Goal: Complete application form: Complete application form

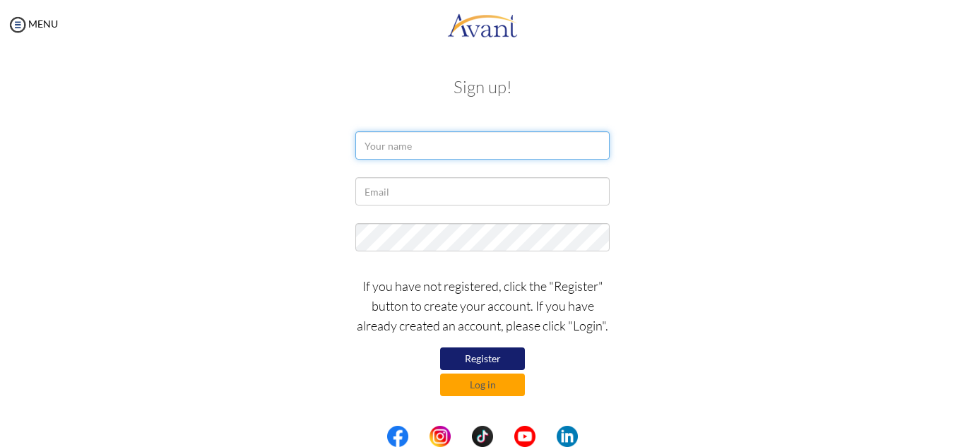
click at [437, 149] on input "text" at bounding box center [482, 145] width 254 height 28
type input "Gaetan Jnr Anambe"
click at [430, 207] on div at bounding box center [483, 194] width 276 height 35
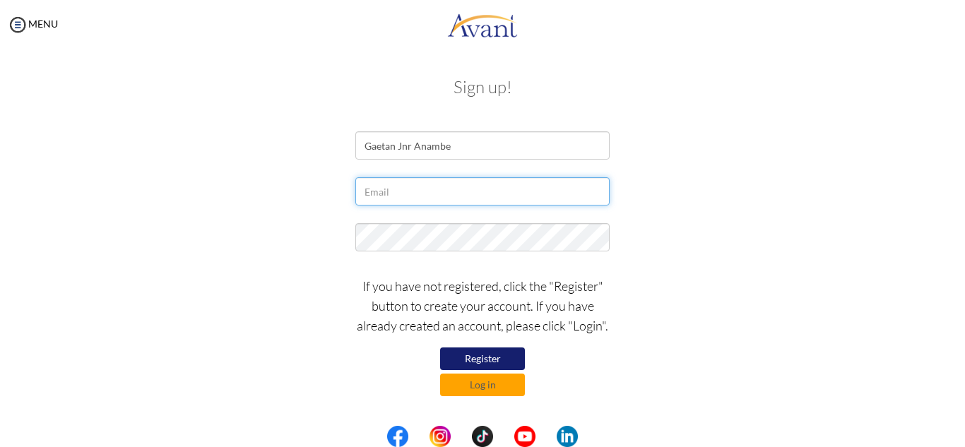
click at [425, 199] on input "text" at bounding box center [482, 191] width 254 height 28
type input "[EMAIL_ADDRESS][DOMAIN_NAME]"
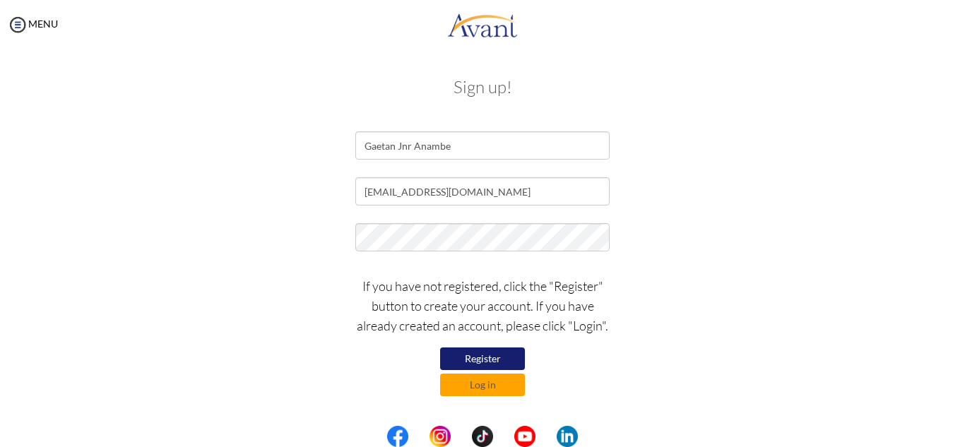
click at [483, 354] on button "Register" at bounding box center [482, 359] width 85 height 23
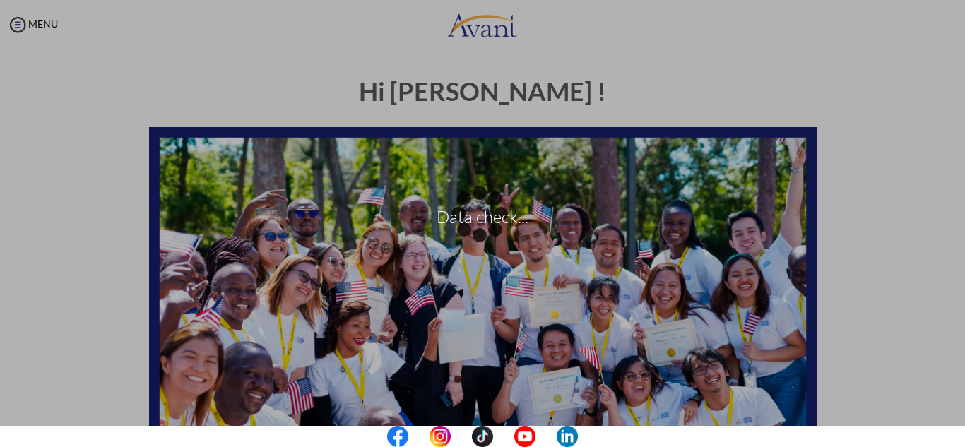
click at [865, 237] on p "Data check..." at bounding box center [482, 224] width 965 height 34
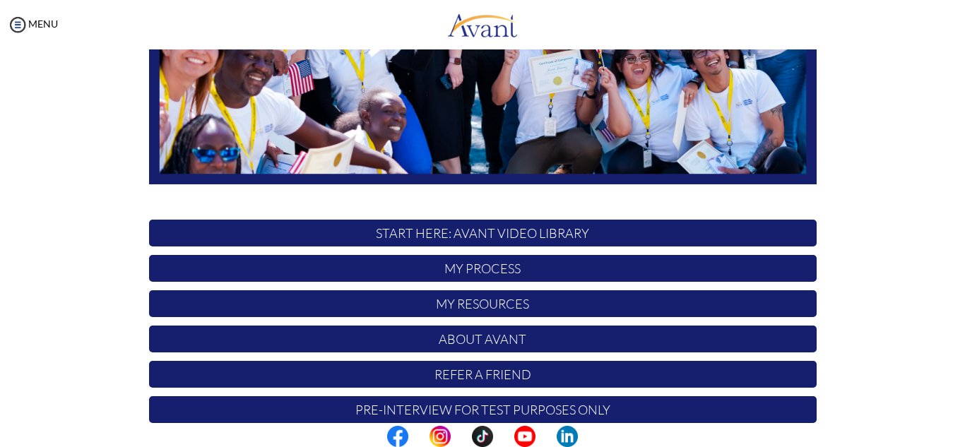
scroll to position [338, 0]
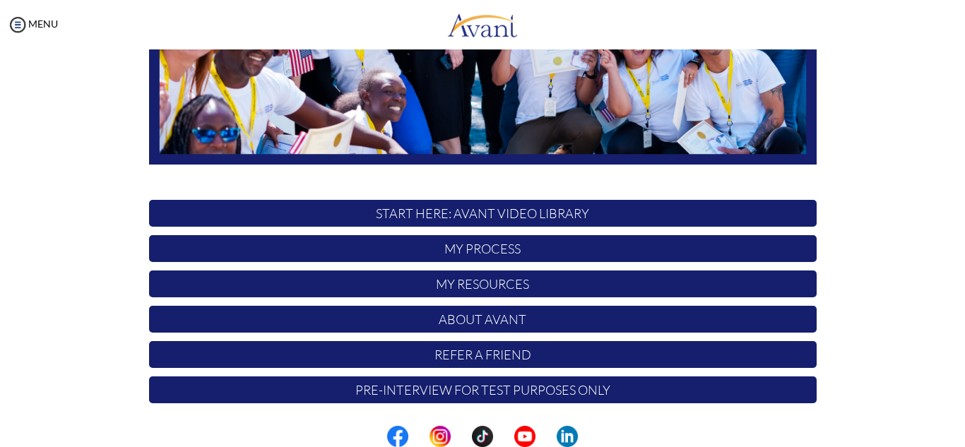
click at [572, 248] on p "My Process" at bounding box center [483, 248] width 668 height 27
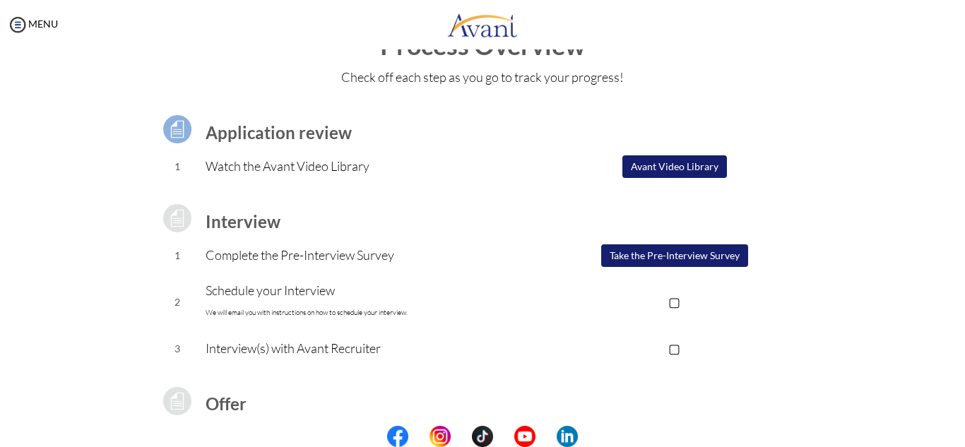
scroll to position [71, 0]
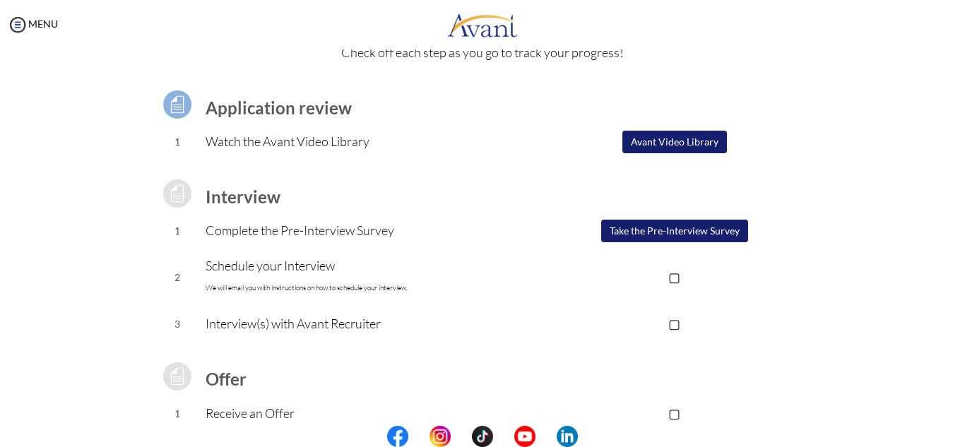
click at [647, 237] on button "Take the Pre-Interview Survey" at bounding box center [674, 231] width 147 height 23
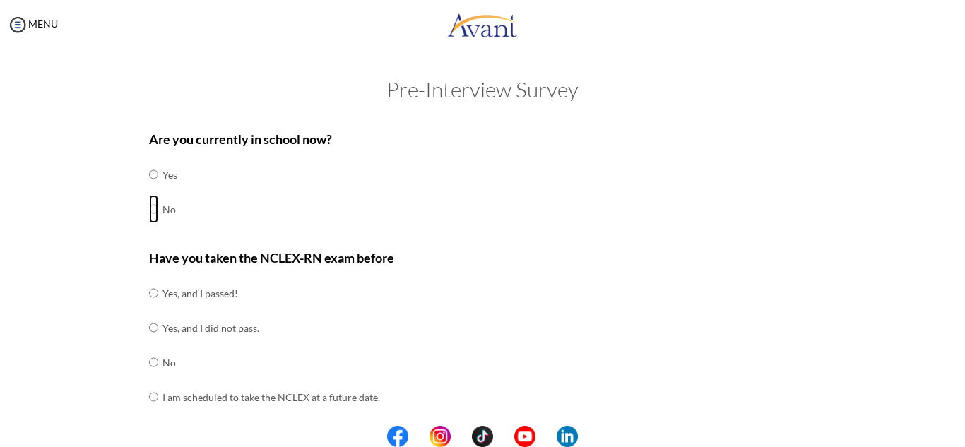
click at [149, 209] on input "radio" at bounding box center [153, 209] width 9 height 28
radio input "true"
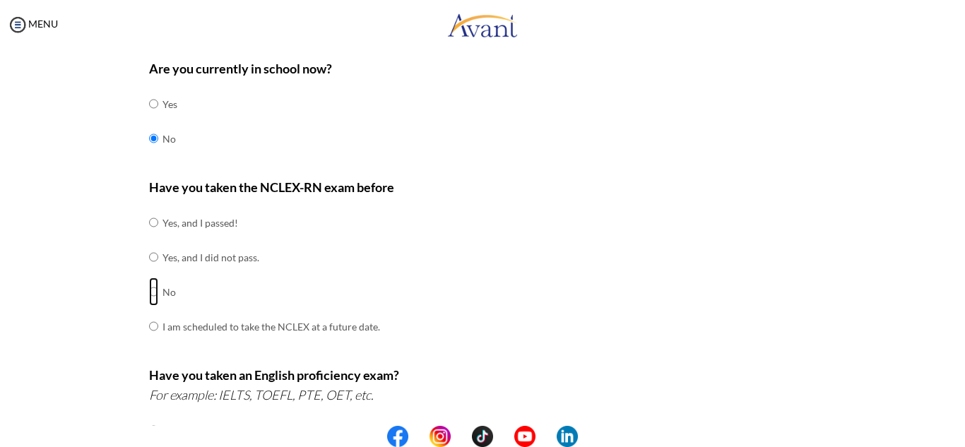
click at [149, 288] on input "radio" at bounding box center [153, 292] width 9 height 28
radio input "true"
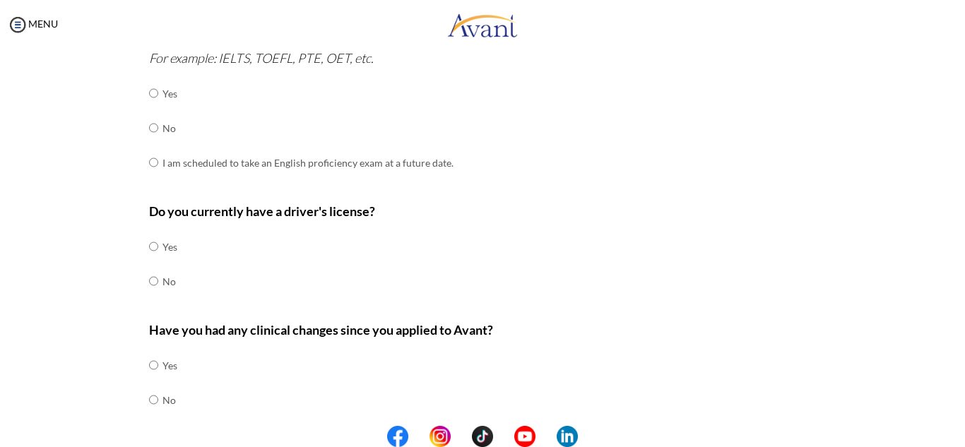
scroll to position [387, 0]
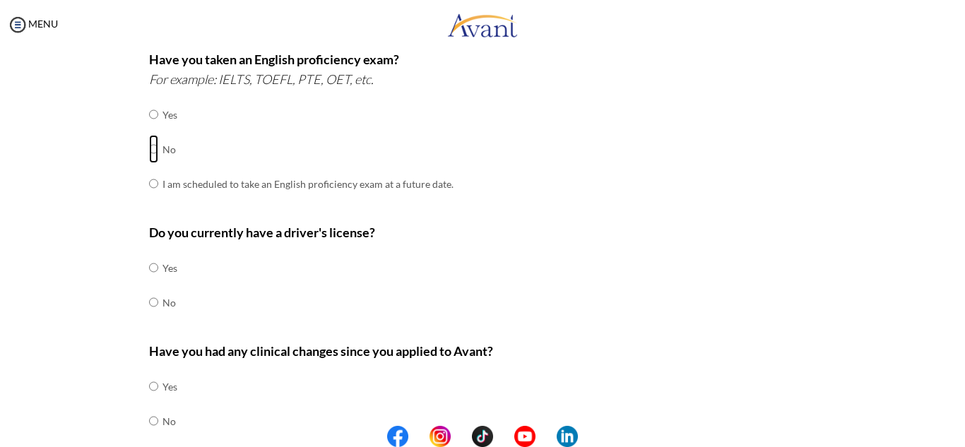
click at [149, 150] on input "radio" at bounding box center [153, 149] width 9 height 28
radio input "true"
click at [149, 271] on input "radio" at bounding box center [153, 268] width 9 height 28
radio input "true"
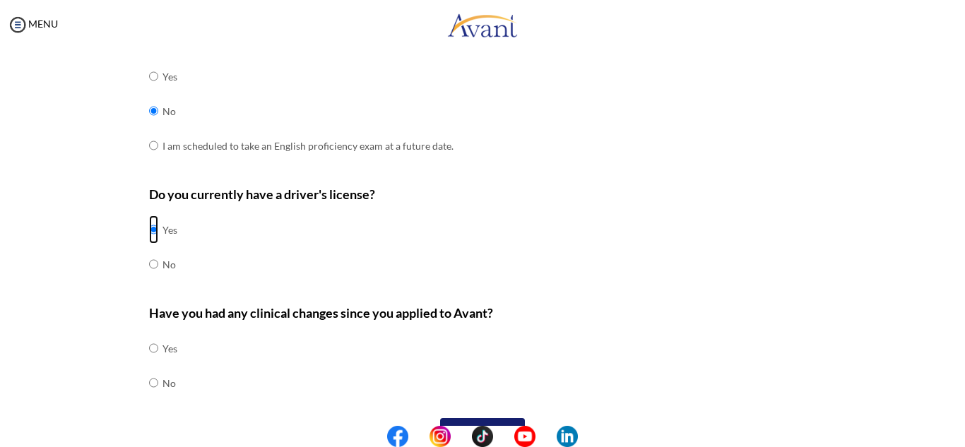
scroll to position [457, 0]
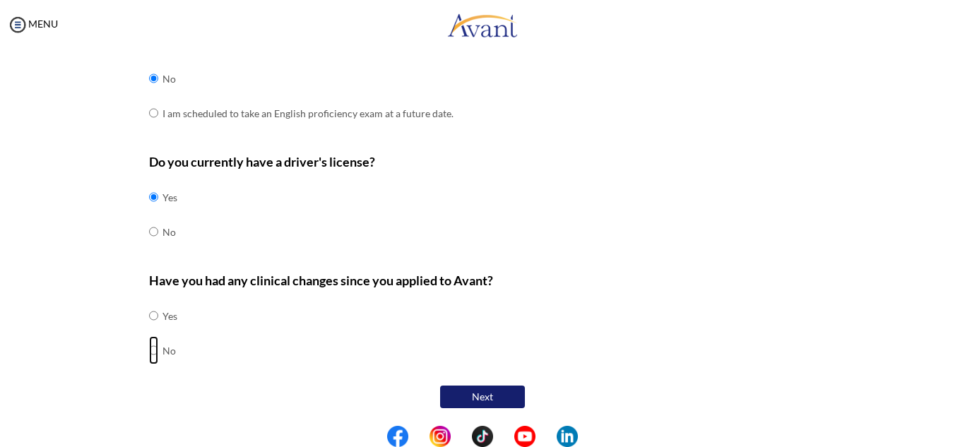
click at [149, 349] on input "radio" at bounding box center [153, 350] width 9 height 28
radio input "true"
click at [460, 396] on button "Next" at bounding box center [482, 398] width 85 height 24
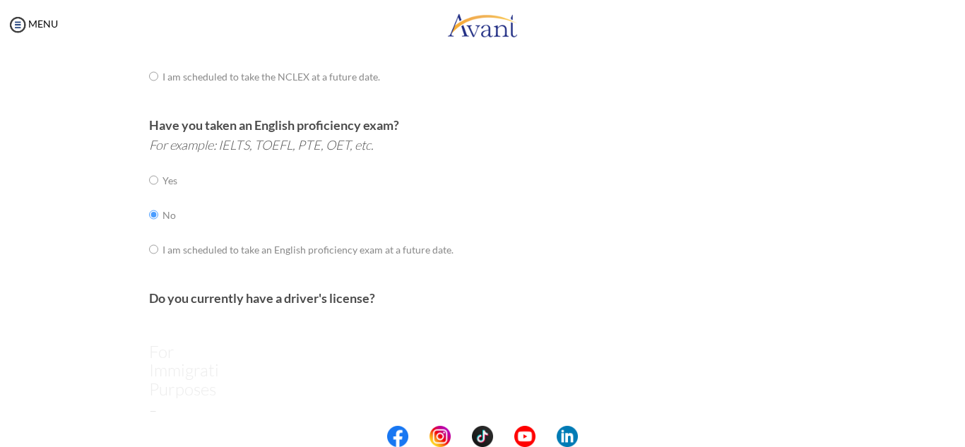
scroll to position [28, 0]
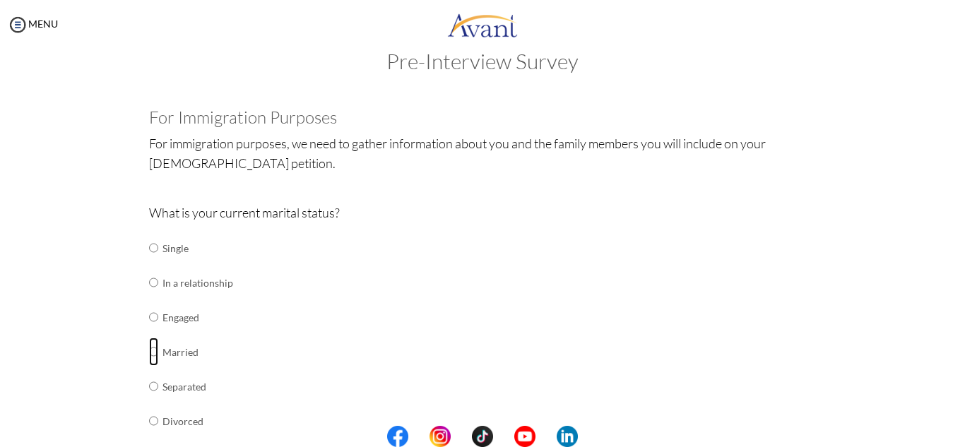
click at [149, 355] on input "radio" at bounding box center [153, 352] width 9 height 28
radio input "true"
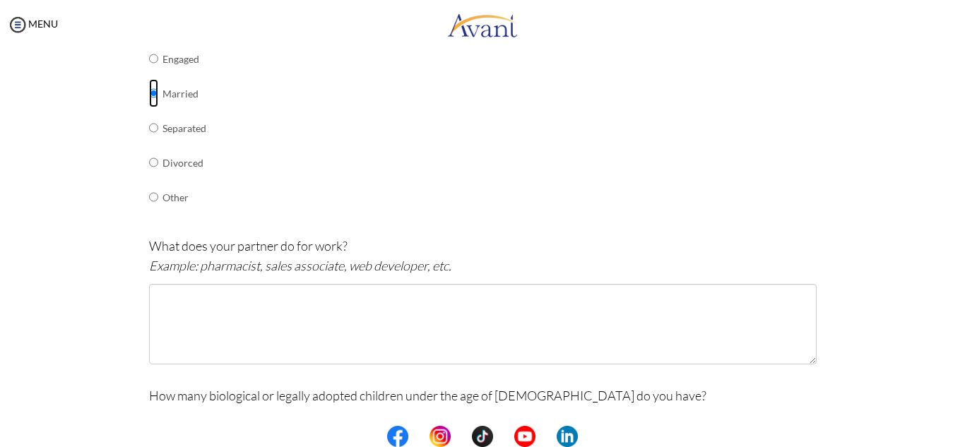
scroll to position [311, 0]
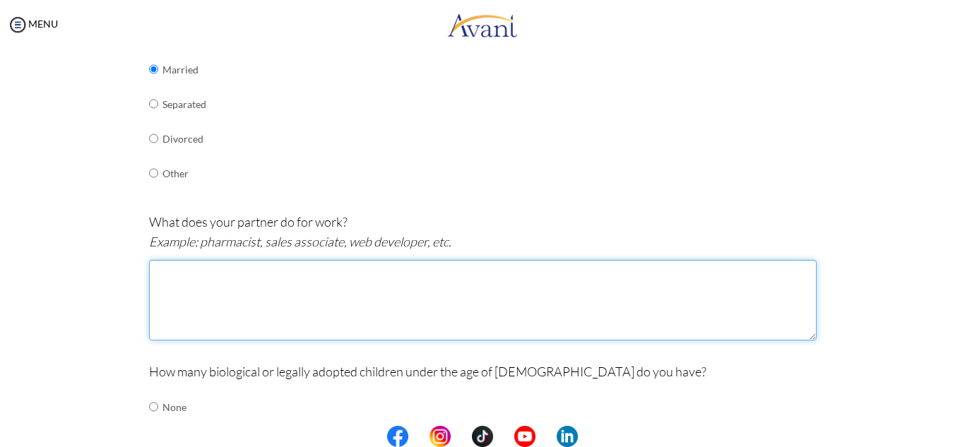
click at [311, 315] on textarea at bounding box center [483, 300] width 668 height 81
type textarea "e"
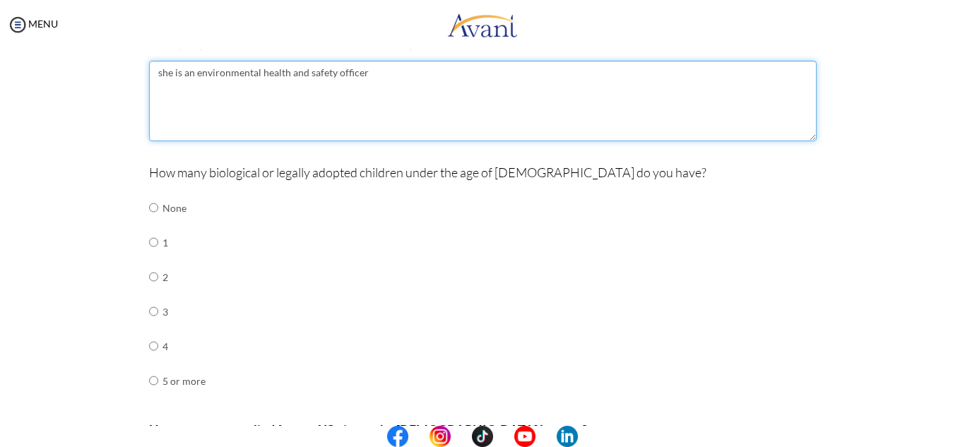
scroll to position [523, 0]
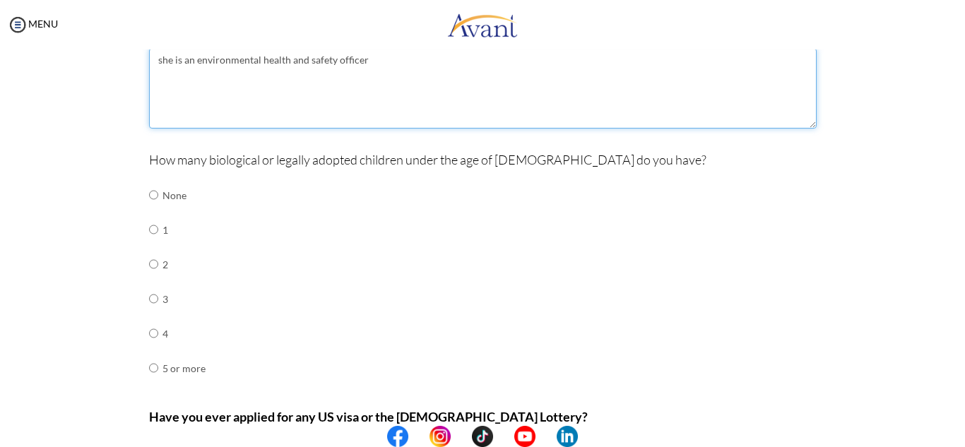
type textarea "she is an environmental health and safety officer"
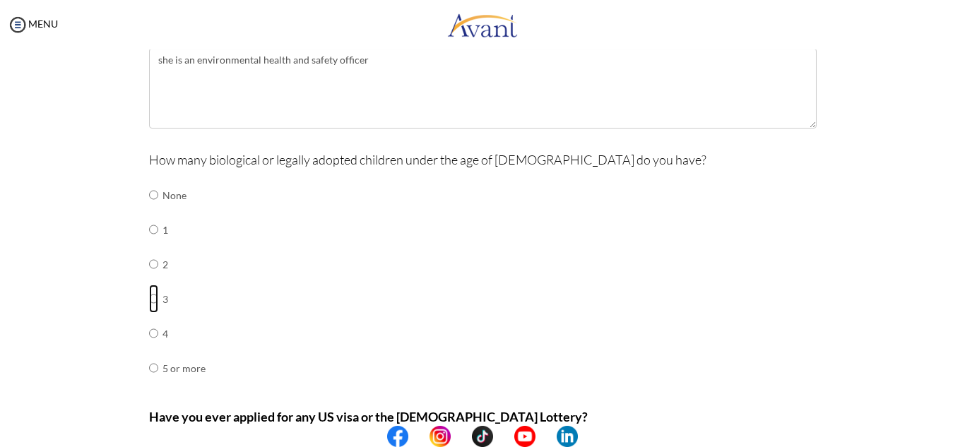
click at [149, 300] on input "radio" at bounding box center [153, 299] width 9 height 28
radio input "true"
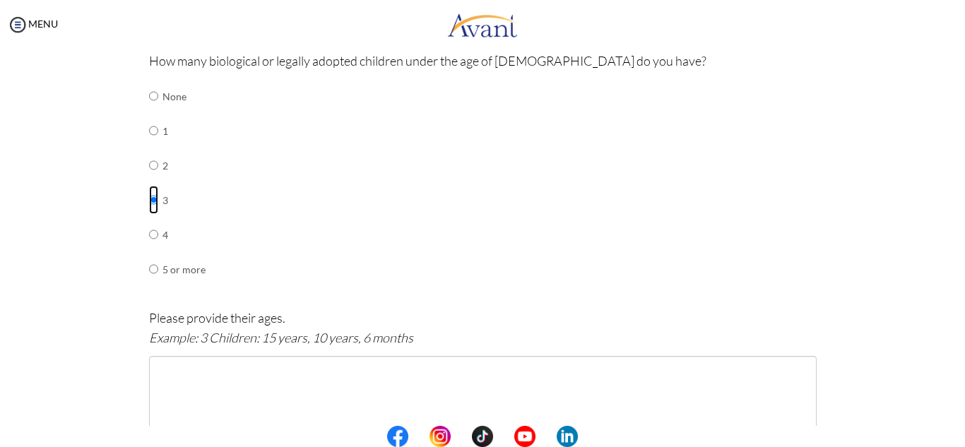
scroll to position [664, 0]
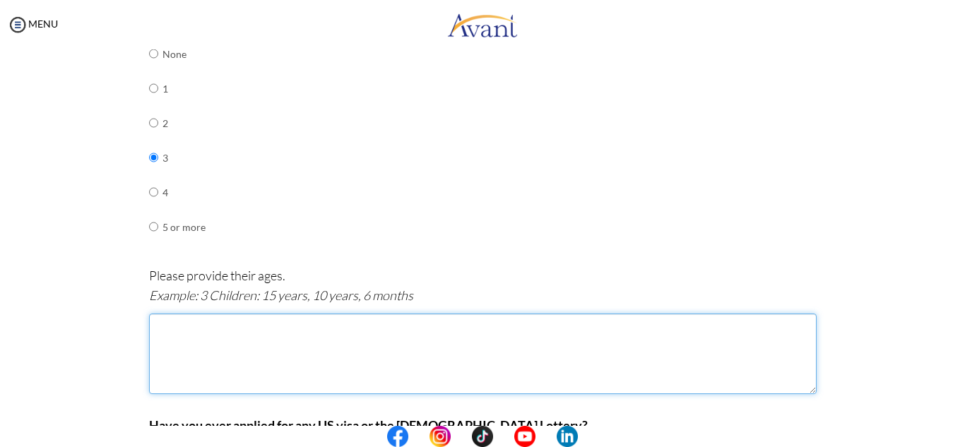
click at [221, 370] on textarea at bounding box center [483, 354] width 668 height 81
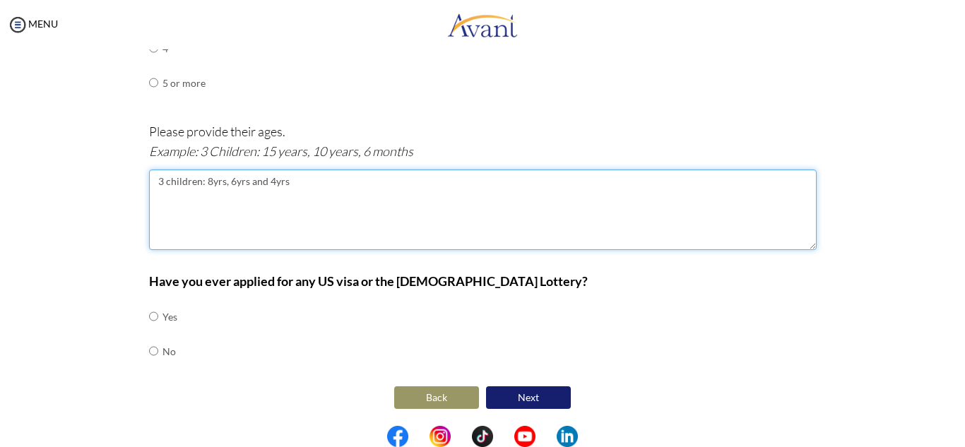
scroll to position [809, 0]
type textarea "3 children: 8yrs, 6yrs and 4yrs"
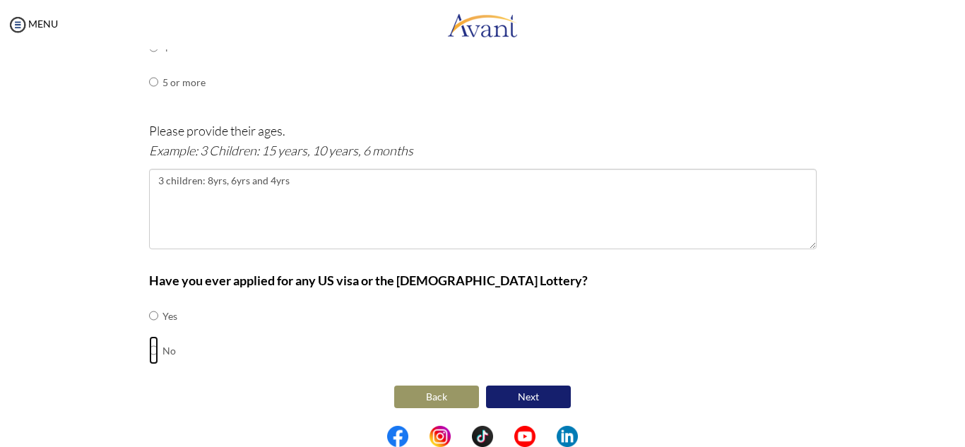
click at [149, 351] on input "radio" at bounding box center [153, 350] width 9 height 28
radio input "true"
click at [523, 397] on button "Next" at bounding box center [528, 397] width 85 height 23
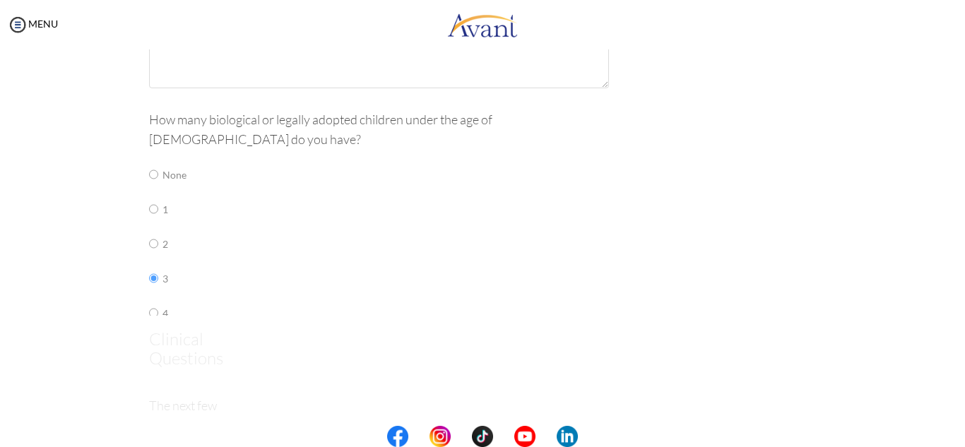
scroll to position [28, 0]
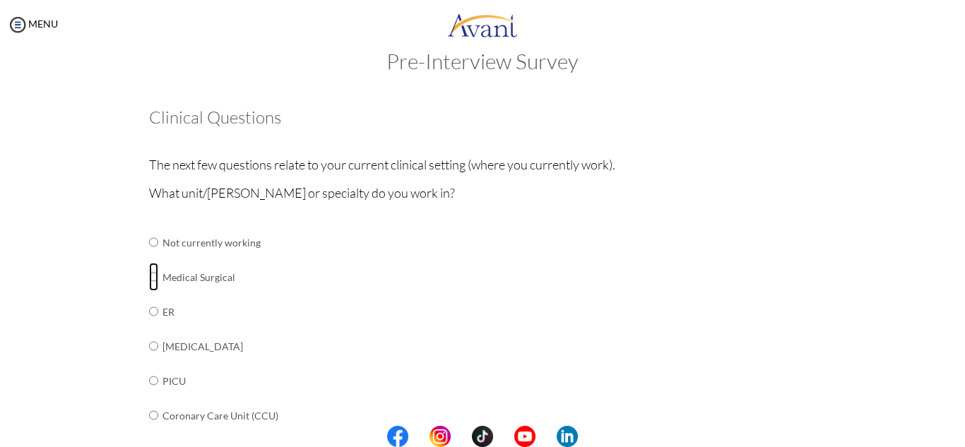
click at [150, 279] on input "radio" at bounding box center [153, 277] width 9 height 28
radio input "true"
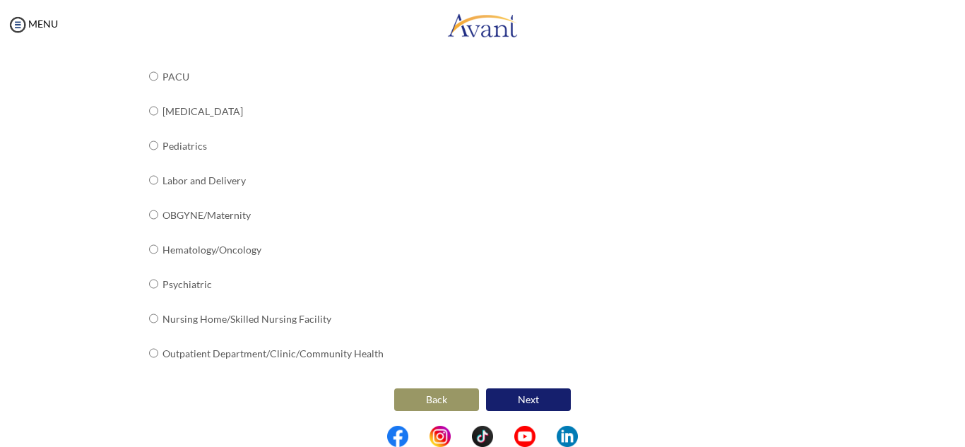
scroll to position [578, 0]
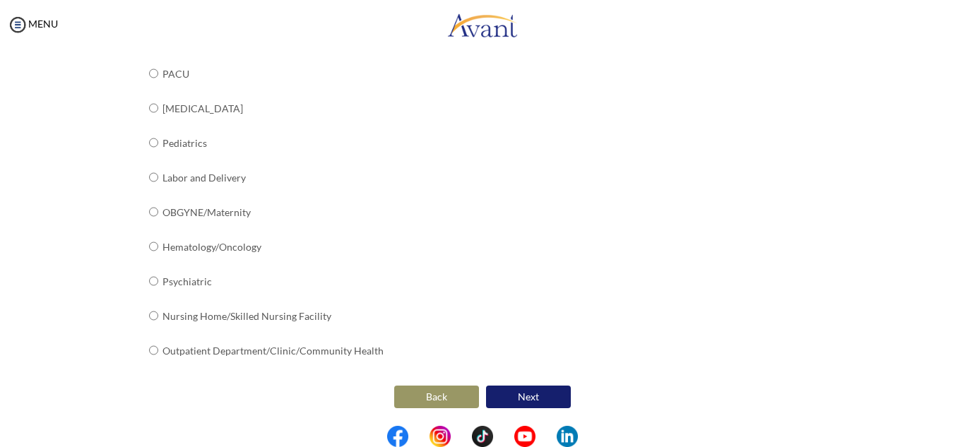
click at [524, 398] on button "Next" at bounding box center [528, 397] width 85 height 23
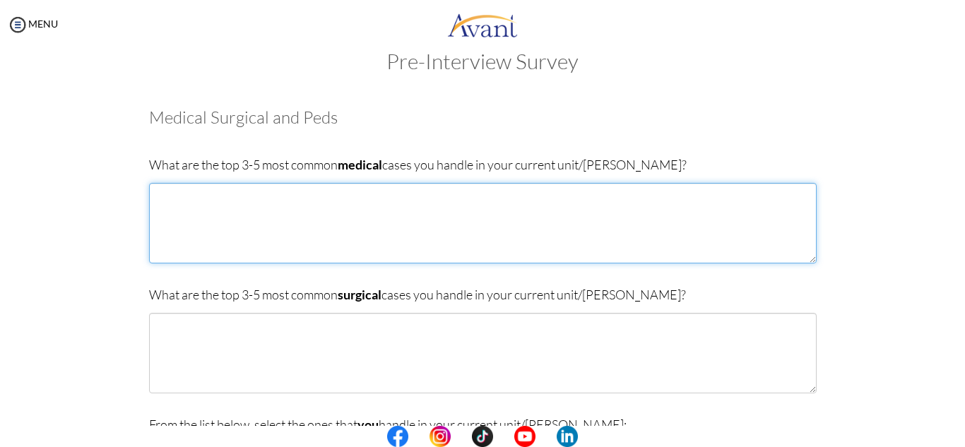
click at [360, 229] on textarea at bounding box center [483, 223] width 668 height 81
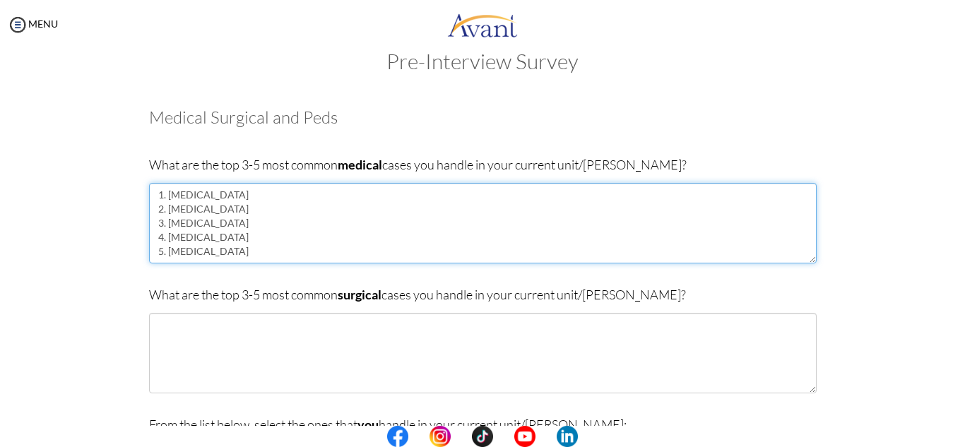
type textarea "1. [MEDICAL_DATA] 2. [MEDICAL_DATA] 3. [MEDICAL_DATA] 4. [MEDICAL_DATA] 5. [MED…"
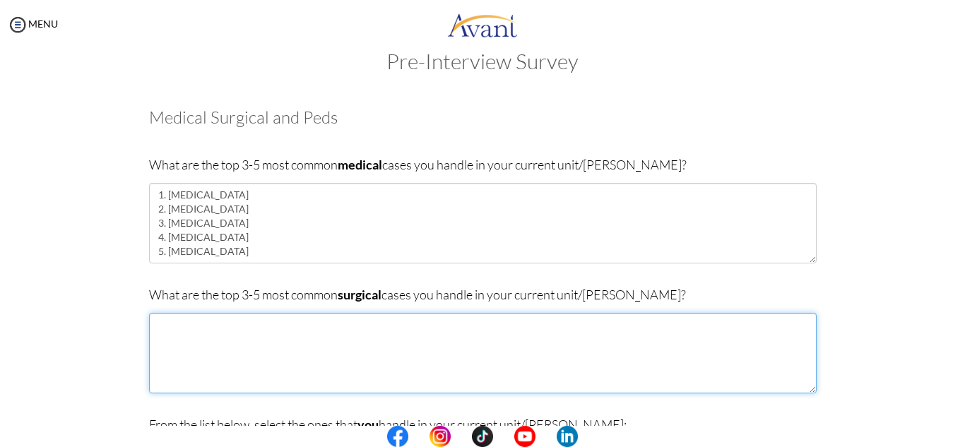
click at [312, 365] on textarea at bounding box center [483, 353] width 668 height 81
type textarea "t"
type textarea "i"
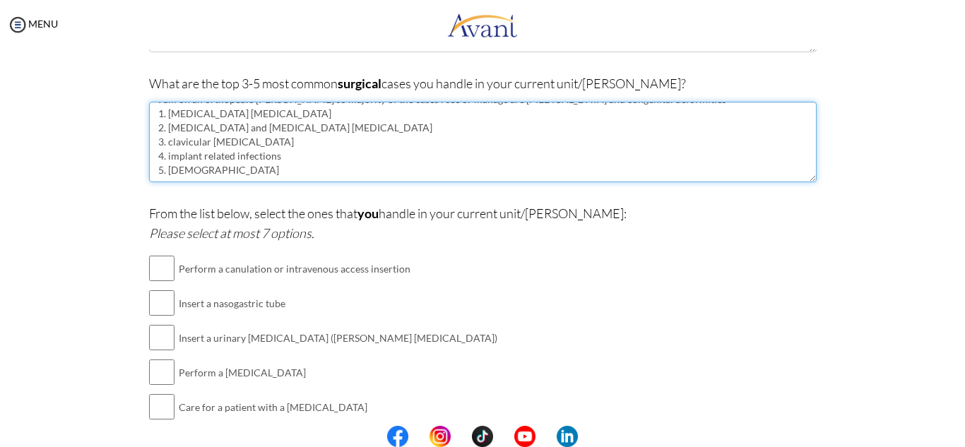
scroll to position [240, 0]
type textarea "I am on an orthopedic [PERSON_NAME] so majority of the cases i see or manage ar…"
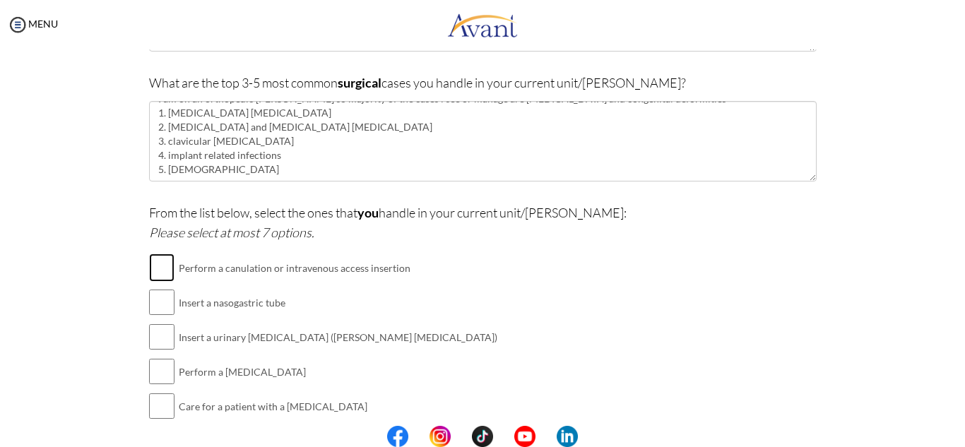
click at [163, 268] on input "checkbox" at bounding box center [161, 268] width 25 height 28
checkbox input "true"
click at [149, 302] on input "checkbox" at bounding box center [161, 302] width 25 height 28
checkbox input "true"
click at [160, 344] on input "checkbox" at bounding box center [161, 337] width 25 height 28
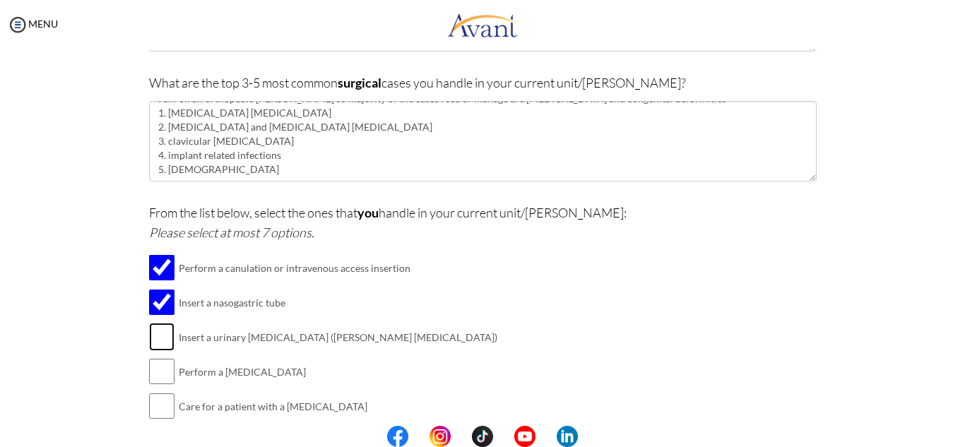
checkbox input "true"
click at [156, 370] on input "checkbox" at bounding box center [161, 372] width 25 height 28
checkbox input "true"
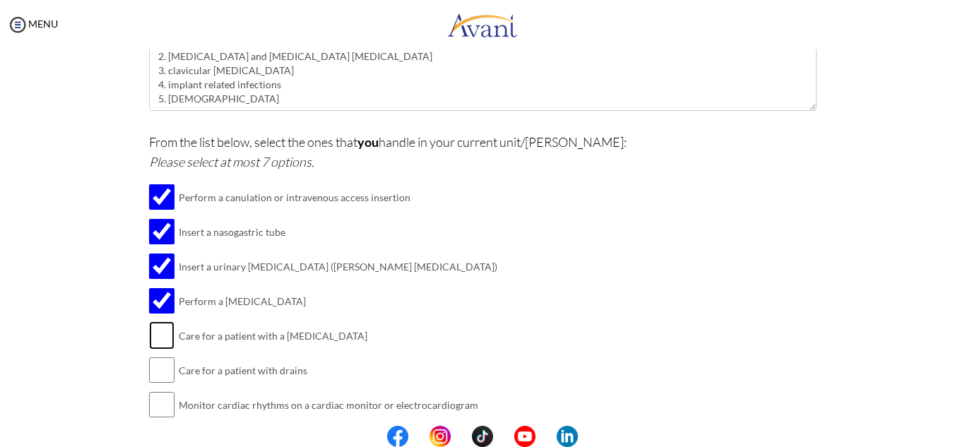
click at [165, 337] on input "checkbox" at bounding box center [161, 336] width 25 height 28
checkbox input "true"
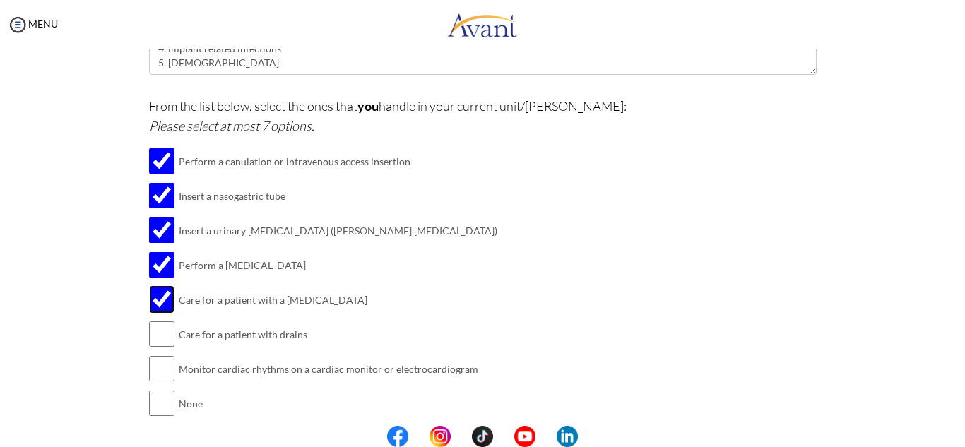
scroll to position [382, 0]
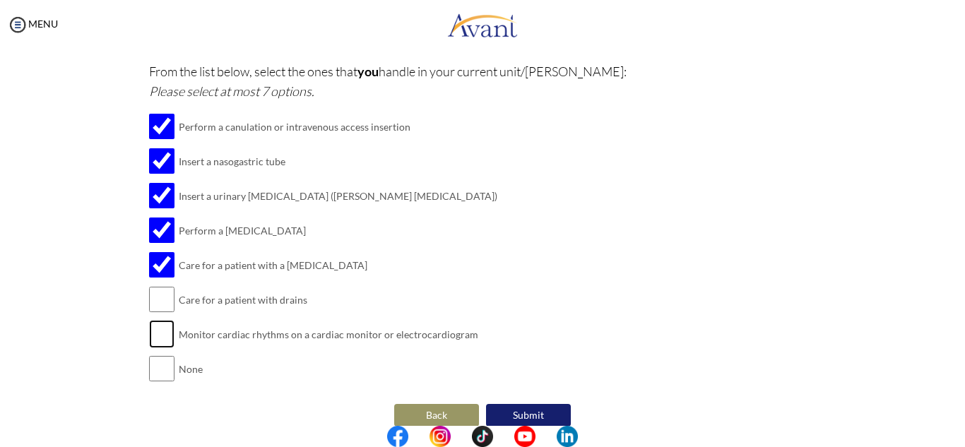
click at [159, 337] on input "checkbox" at bounding box center [161, 334] width 25 height 28
checkbox input "true"
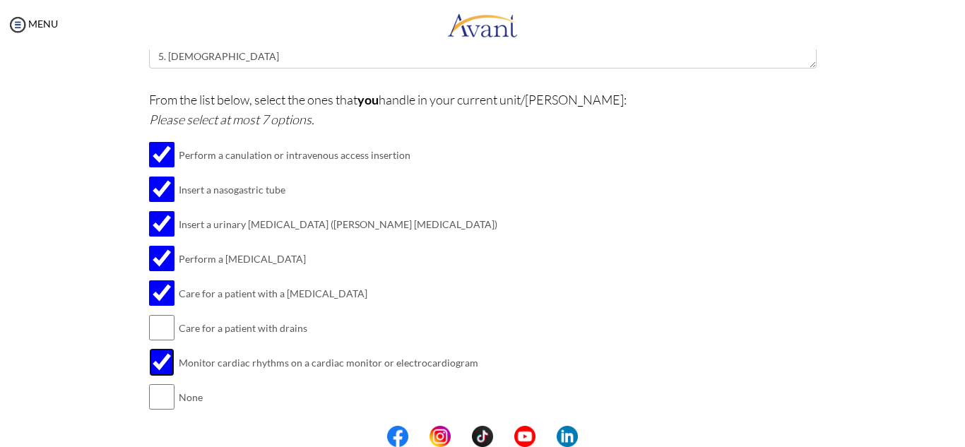
scroll to position [329, 0]
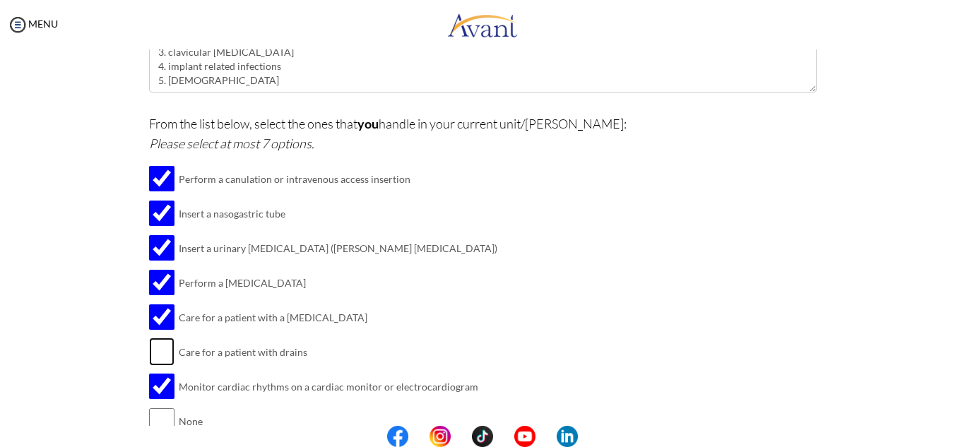
click at [164, 348] on input "checkbox" at bounding box center [161, 352] width 25 height 28
checkbox input "true"
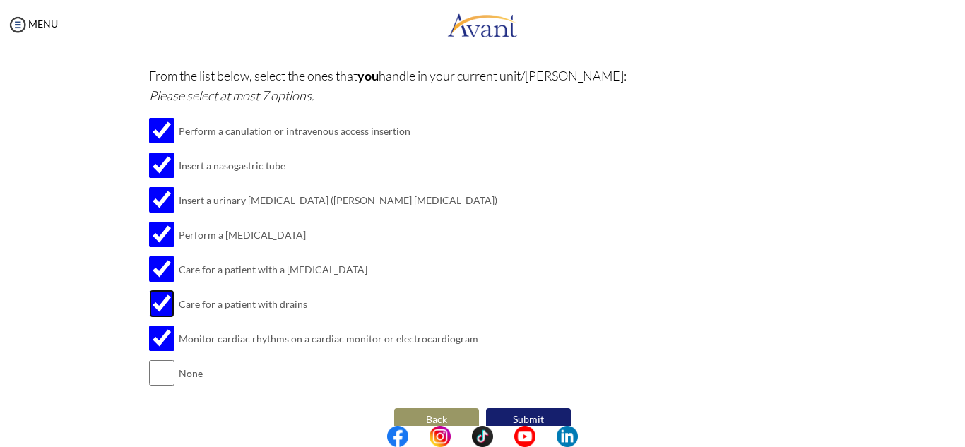
scroll to position [400, 0]
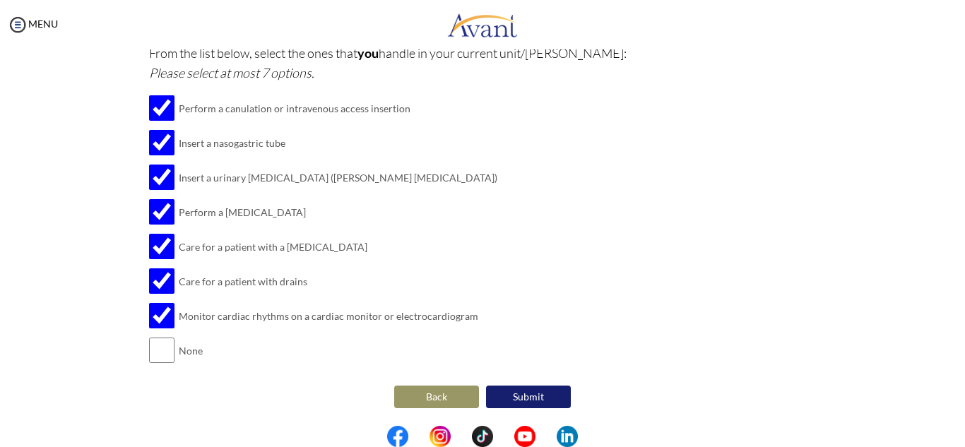
click at [522, 396] on button "Submit" at bounding box center [528, 397] width 85 height 23
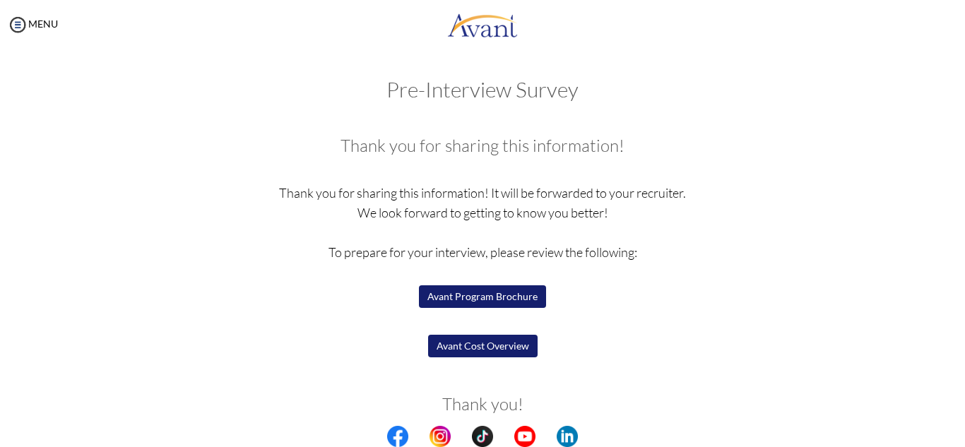
click at [493, 298] on button "Avant Program Brochure" at bounding box center [482, 297] width 127 height 23
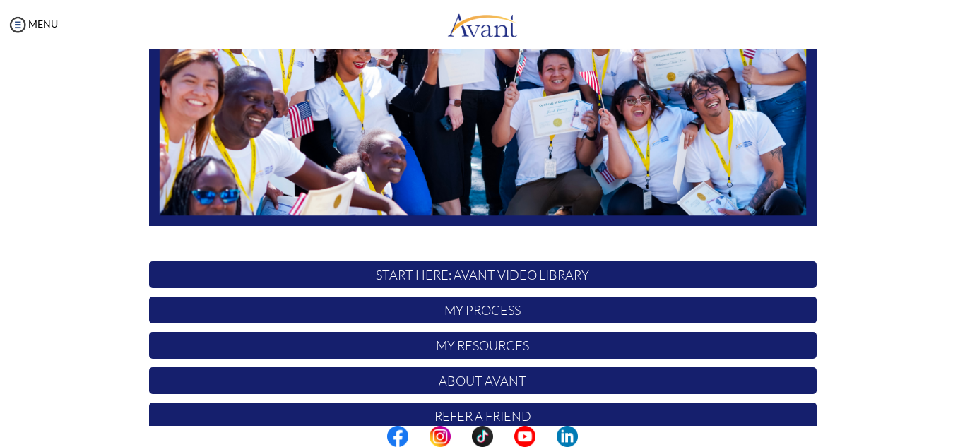
scroll to position [196, 0]
